Goal: Task Accomplishment & Management: Complete application form

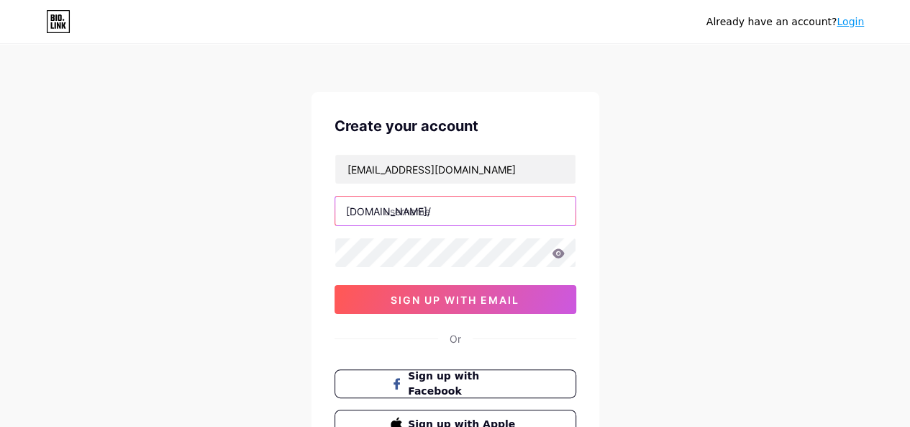
paste input "blossomoak landscaping"
click at [445, 210] on input "blossomoak landscaping" at bounding box center [455, 210] width 240 height 29
click at [443, 209] on input "blossomoak landscaping" at bounding box center [455, 210] width 240 height 29
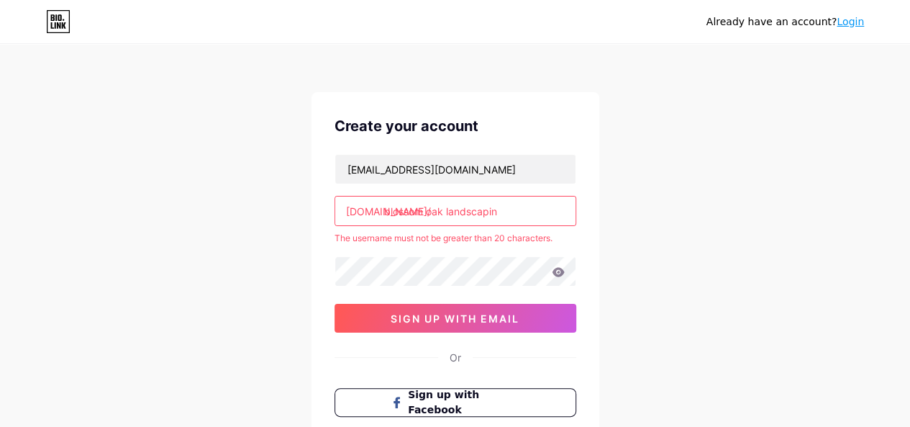
click at [428, 207] on input "blossom oak landscapin" at bounding box center [455, 210] width 240 height 29
click at [522, 215] on input "blossomoak landscapin" at bounding box center [455, 210] width 240 height 29
type input "blossomoak"
click at [593, 181] on div "Create your account [EMAIL_ADDRESS][DOMAIN_NAME] [DOMAIN_NAME]/ blossomoak The …" at bounding box center [455, 286] width 288 height 388
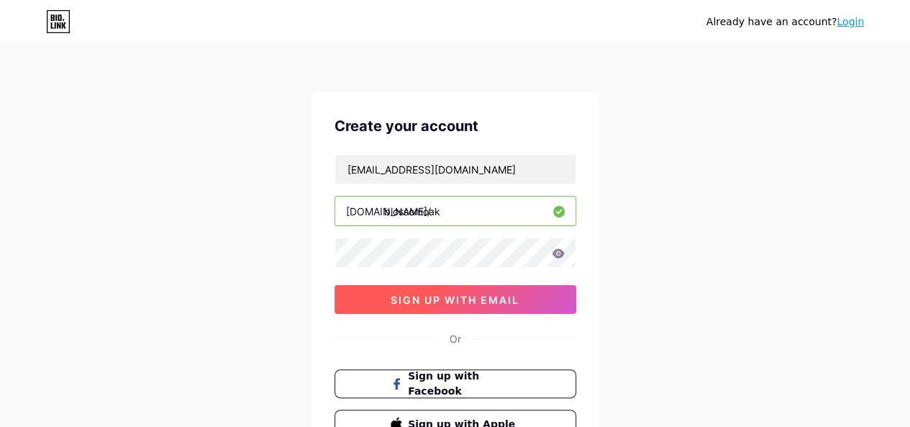
click at [460, 299] on span "sign up with email" at bounding box center [455, 299] width 129 height 12
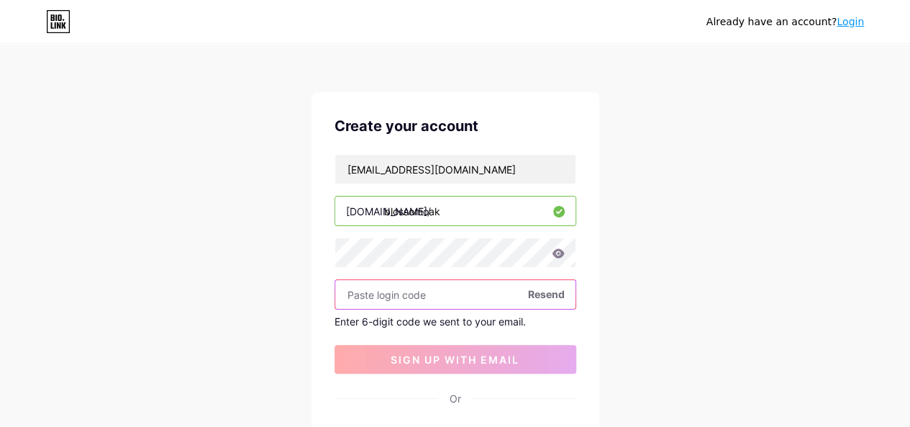
click at [449, 296] on input "text" at bounding box center [455, 294] width 240 height 29
paste input "885148"
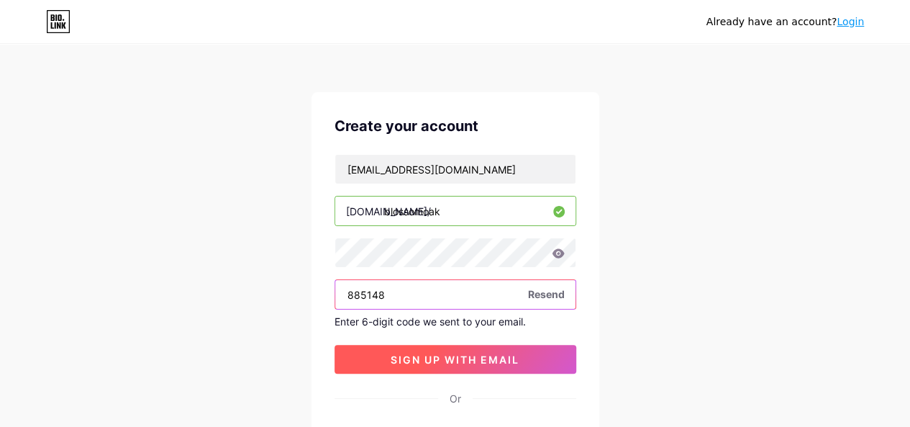
type input "885148"
click at [461, 366] on button "sign up with email" at bounding box center [455, 359] width 242 height 29
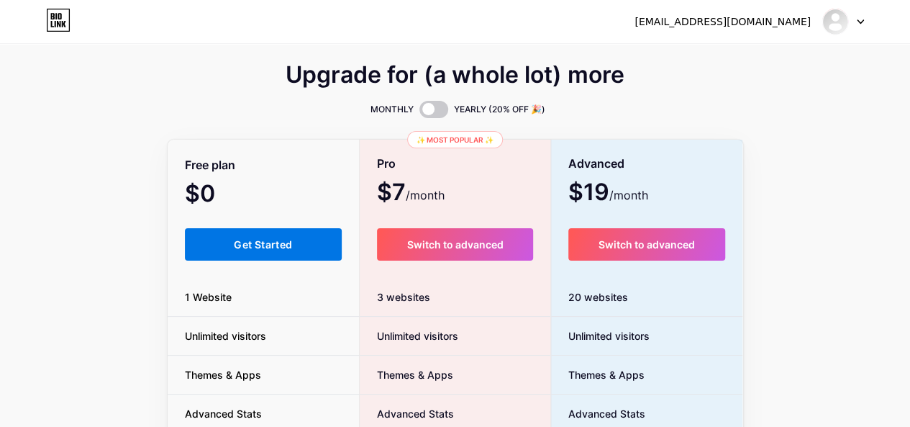
click at [270, 243] on span "Get Started" at bounding box center [263, 244] width 58 height 12
click at [279, 242] on span "Get Started" at bounding box center [263, 244] width 58 height 12
click at [292, 245] on span "Get Started" at bounding box center [263, 244] width 58 height 12
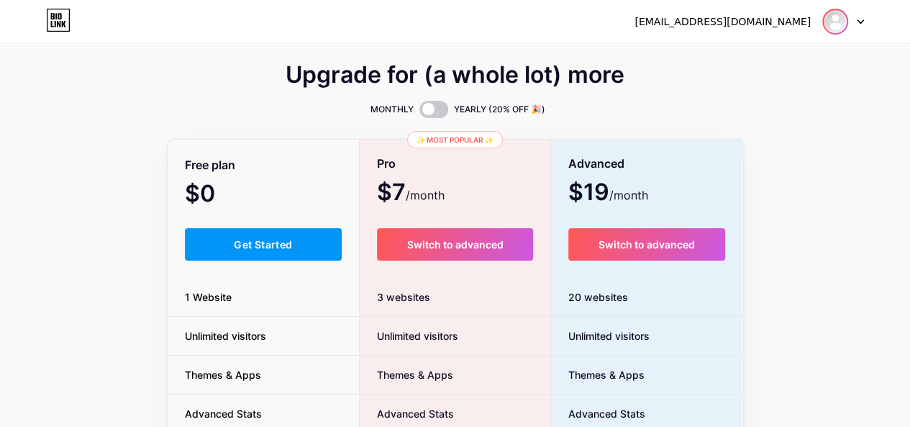
click at [828, 18] on img at bounding box center [835, 21] width 23 height 23
click at [713, 58] on link "Dashboard" at bounding box center [774, 59] width 178 height 39
click at [738, 60] on link "Dashboard" at bounding box center [774, 59] width 178 height 39
click at [200, 122] on div "Upgrade for (a whole lot) more MONTHLY YEARLY (20% OFF 🎉) Free plan $0 /month G…" at bounding box center [455, 357] width 575 height 583
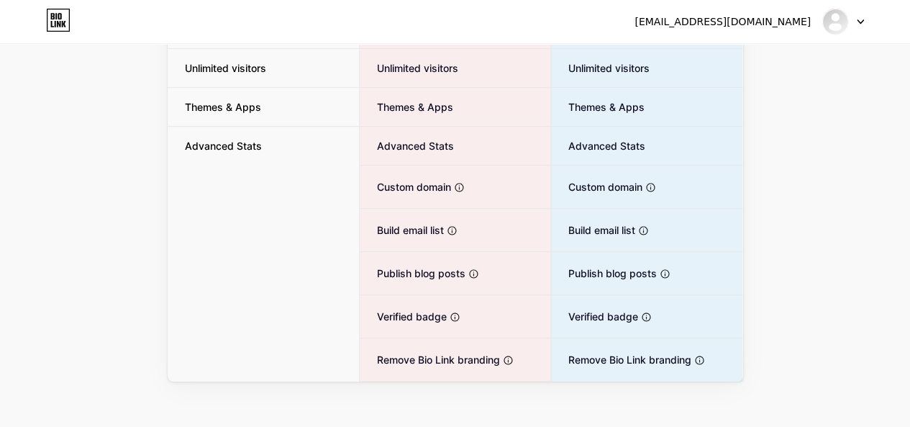
scroll to position [277, 0]
